Goal: Task Accomplishment & Management: Use online tool/utility

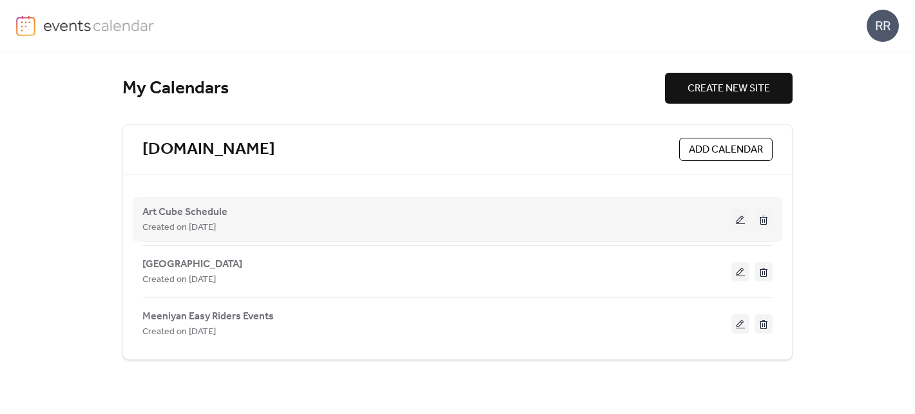
click at [741, 224] on button at bounding box center [740, 219] width 18 height 19
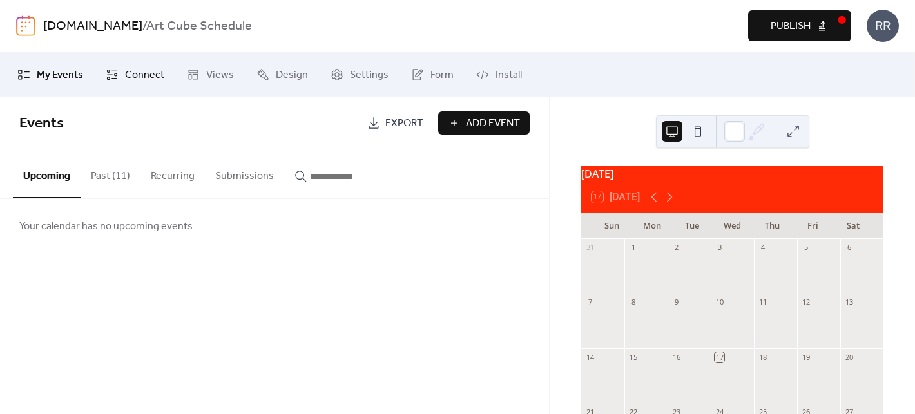
click at [141, 73] on span "Connect" at bounding box center [144, 75] width 39 height 15
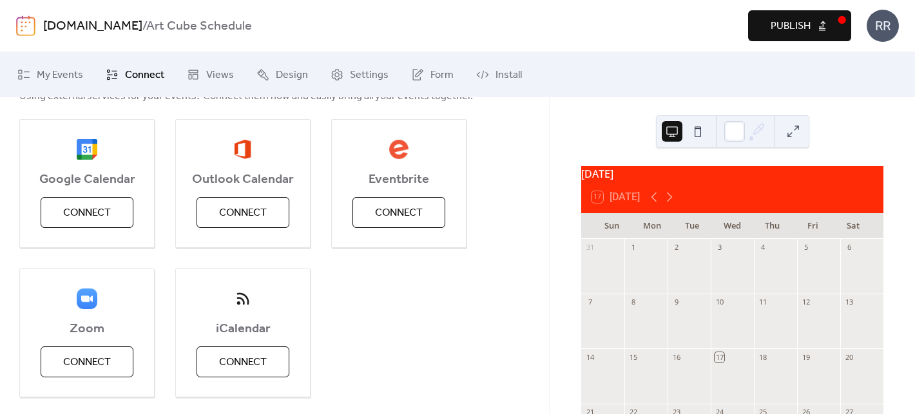
scroll to position [88, 0]
click at [103, 216] on span "Connect" at bounding box center [87, 212] width 48 height 15
